Goal: Task Accomplishment & Management: Use online tool/utility

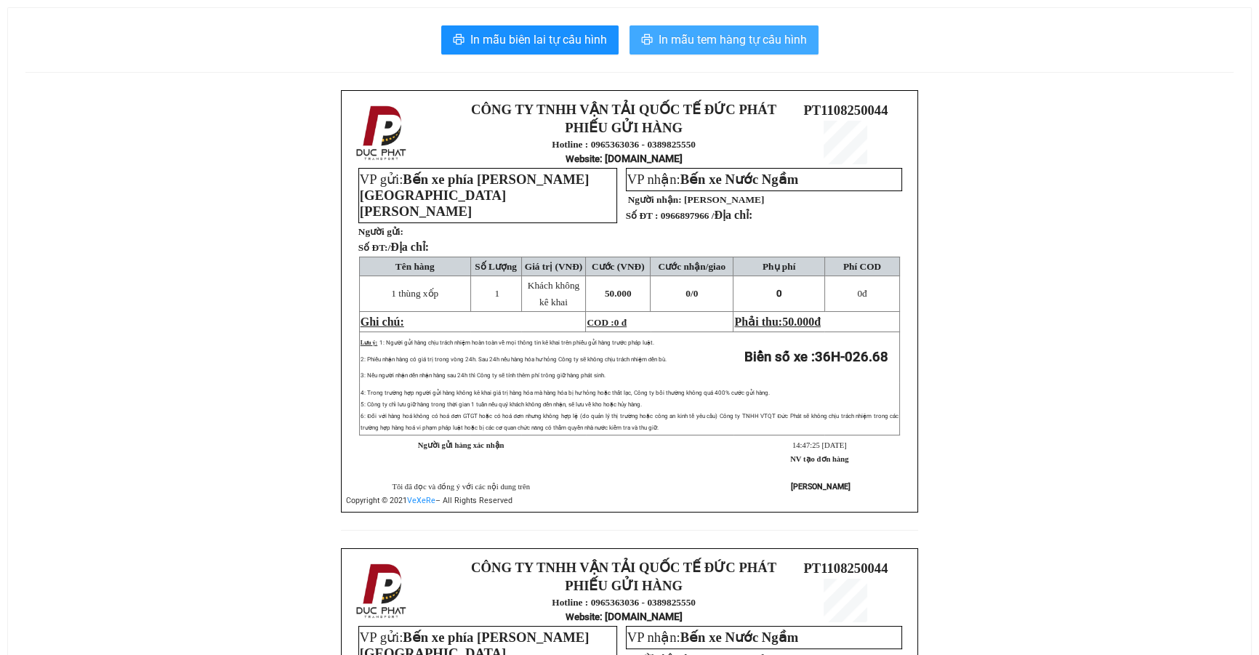
click at [706, 39] on span "In mẫu tem hàng tự cấu hình" at bounding box center [733, 40] width 148 height 18
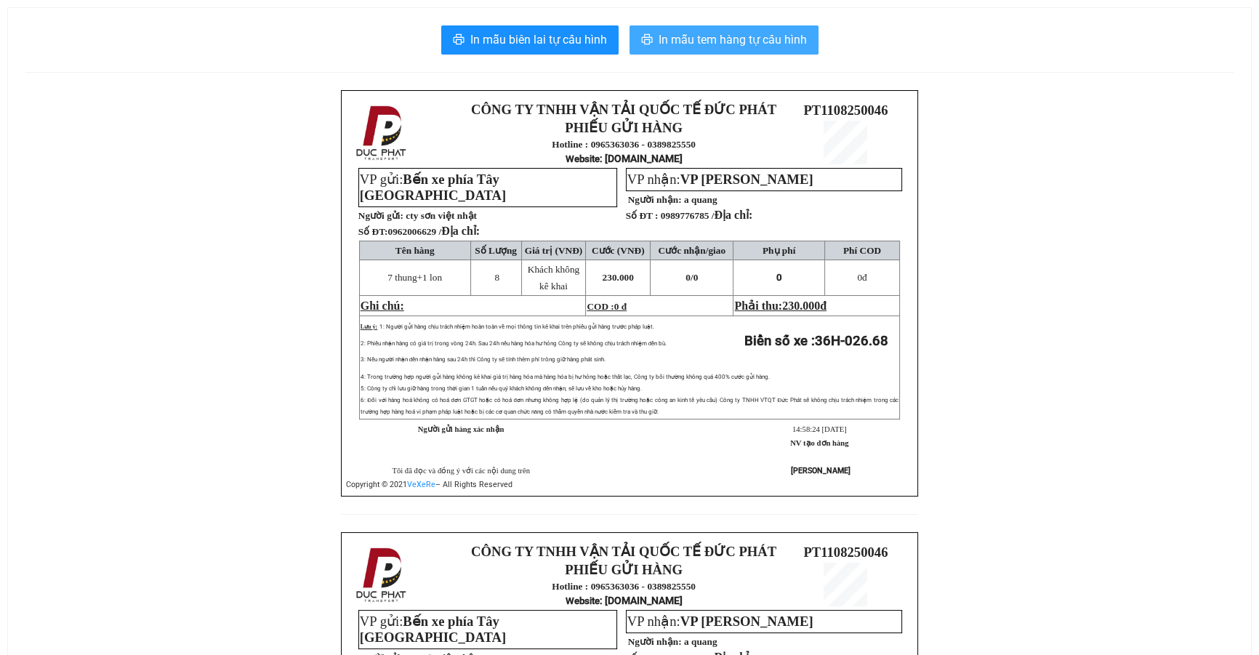
click at [760, 43] on span "In mẫu tem hàng tự cấu hình" at bounding box center [733, 40] width 148 height 18
click at [797, 41] on span "In mẫu tem hàng tự cấu hình" at bounding box center [733, 40] width 148 height 18
click at [980, 52] on div "In mẫu biên lai tự cấu hình In mẫu tem hàng tự cấu hình" at bounding box center [629, 39] width 1208 height 29
